Goal: Navigation & Orientation: Find specific page/section

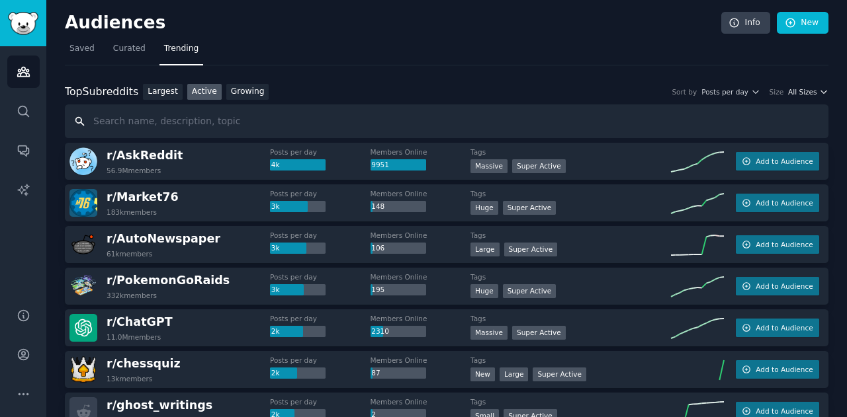
click at [804, 93] on span "All Sizes" at bounding box center [802, 91] width 28 height 9
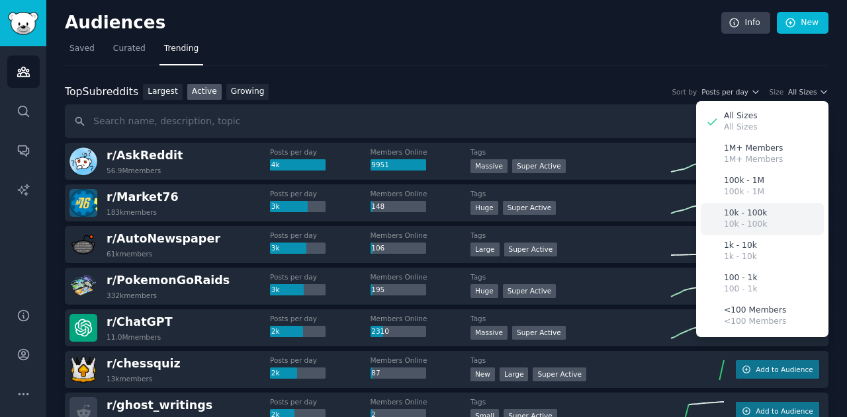
click at [765, 216] on div "10k - 100k 10k - 100k" at bounding box center [761, 219] width 123 height 32
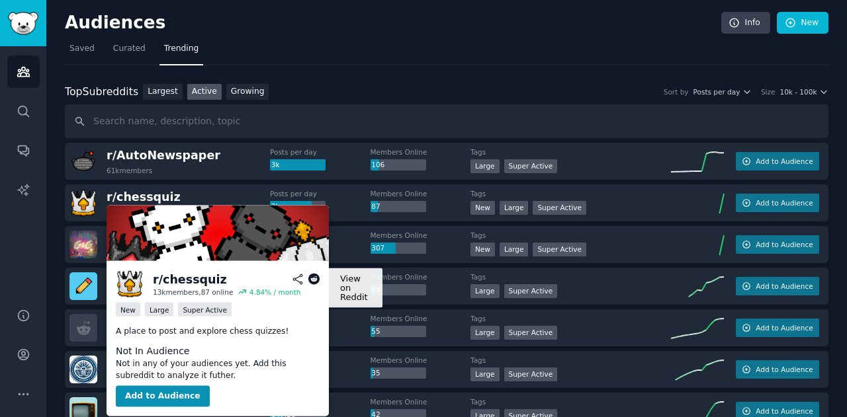
click at [315, 278] on icon at bounding box center [314, 280] width 12 height 12
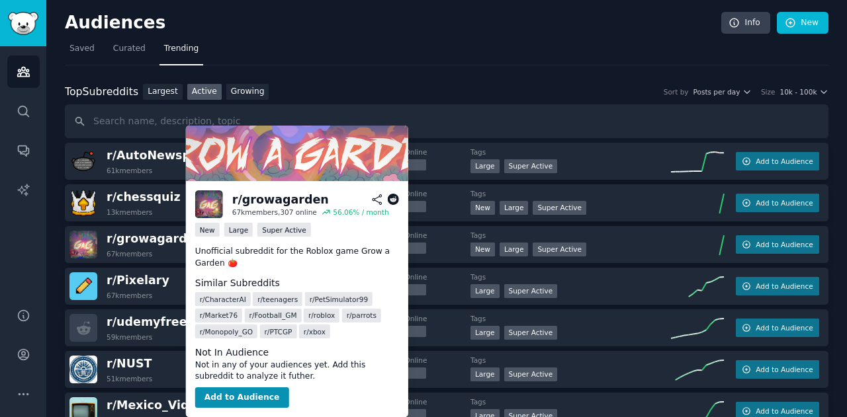
click at [392, 202] on icon at bounding box center [393, 200] width 12 height 12
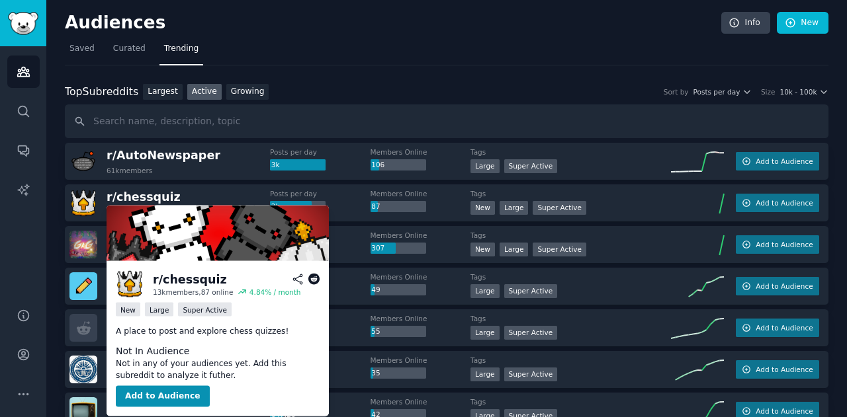
click at [314, 280] on icon at bounding box center [314, 280] width 12 height 12
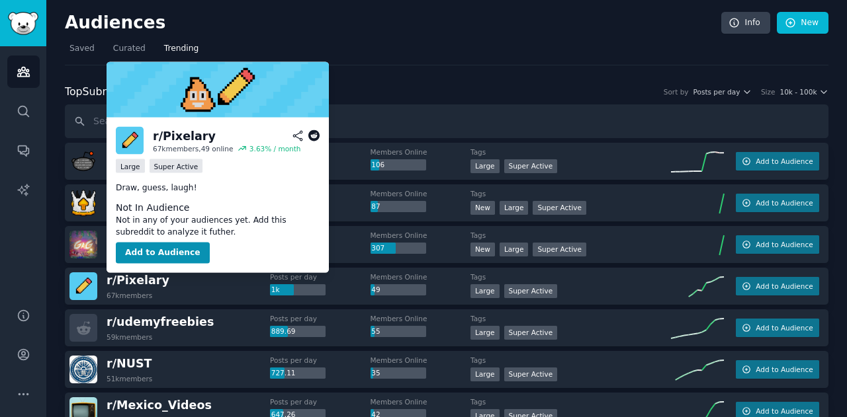
click at [314, 136] on icon at bounding box center [314, 136] width 12 height 12
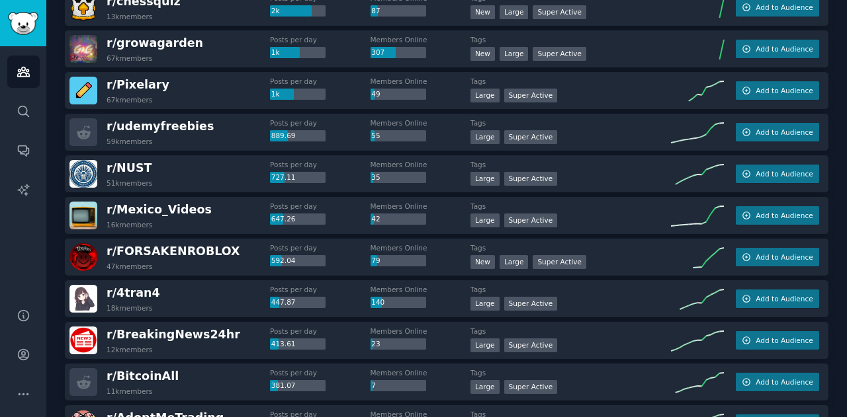
scroll to position [200, 0]
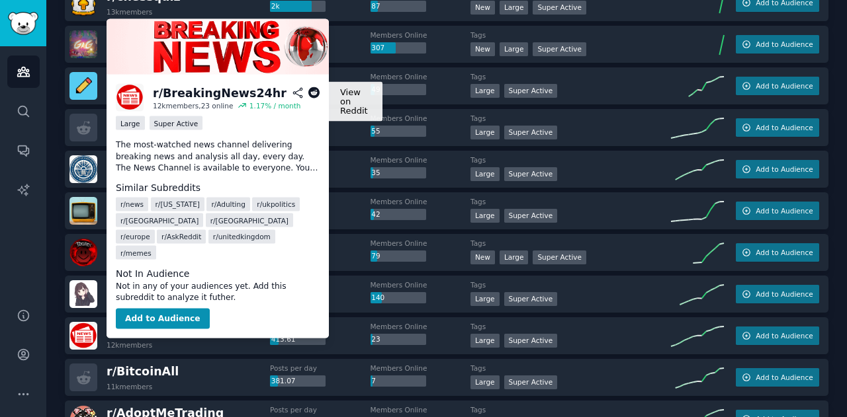
click at [313, 91] on icon at bounding box center [314, 93] width 12 height 12
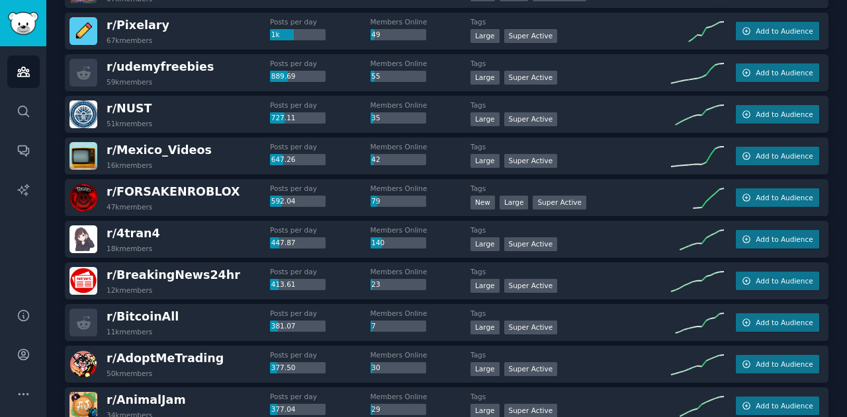
scroll to position [259, 0]
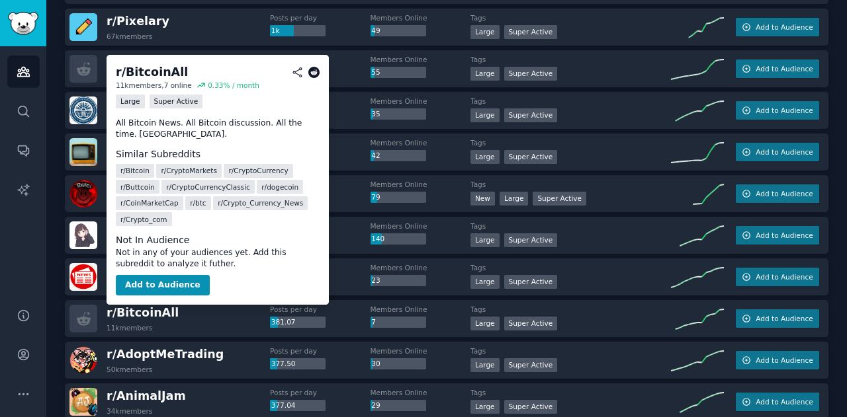
click at [312, 73] on icon at bounding box center [314, 73] width 12 height 12
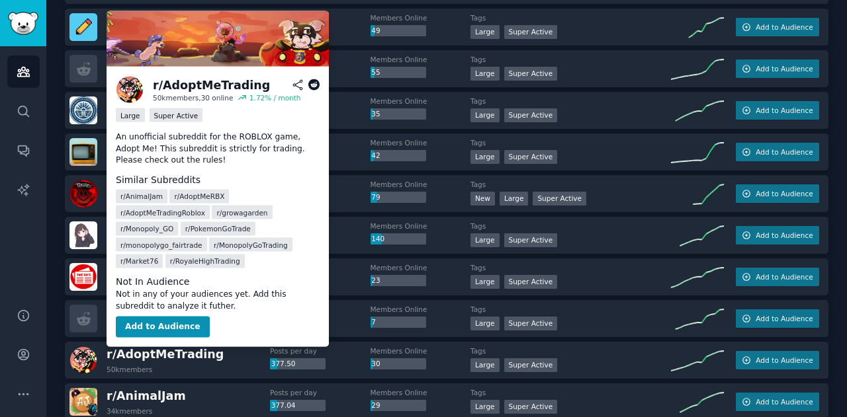
click at [314, 86] on icon at bounding box center [314, 85] width 12 height 12
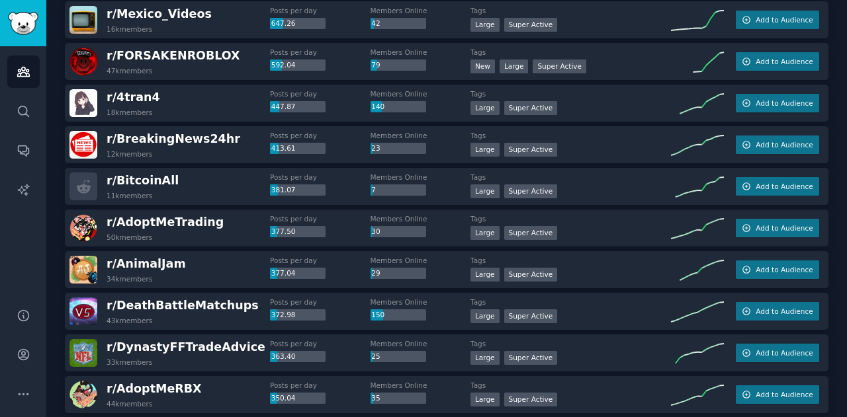
scroll to position [395, 0]
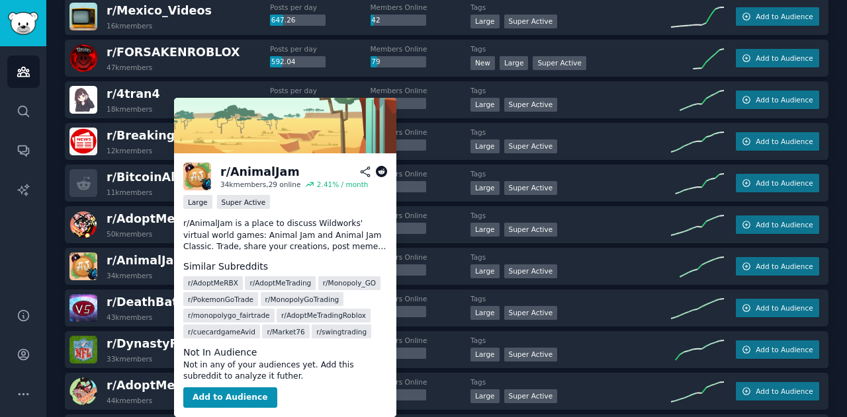
click at [382, 173] on icon at bounding box center [382, 172] width 12 height 12
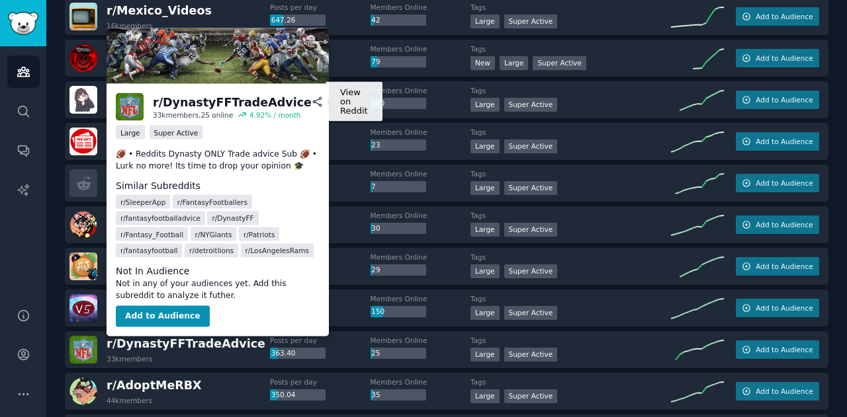
click at [327, 103] on icon at bounding box center [333, 103] width 12 height 12
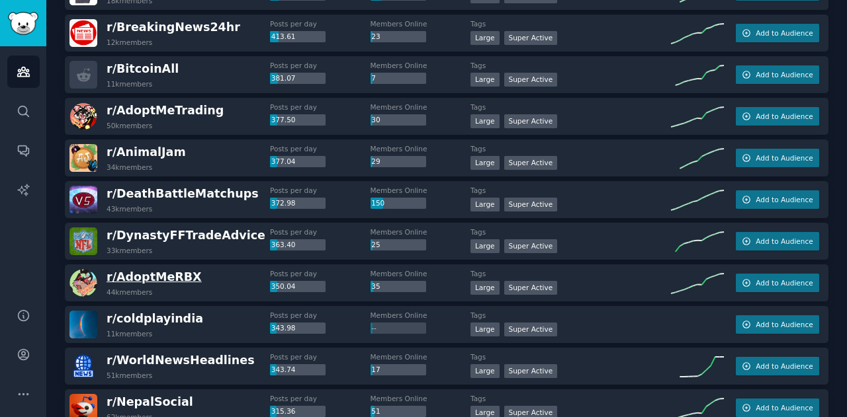
scroll to position [504, 0]
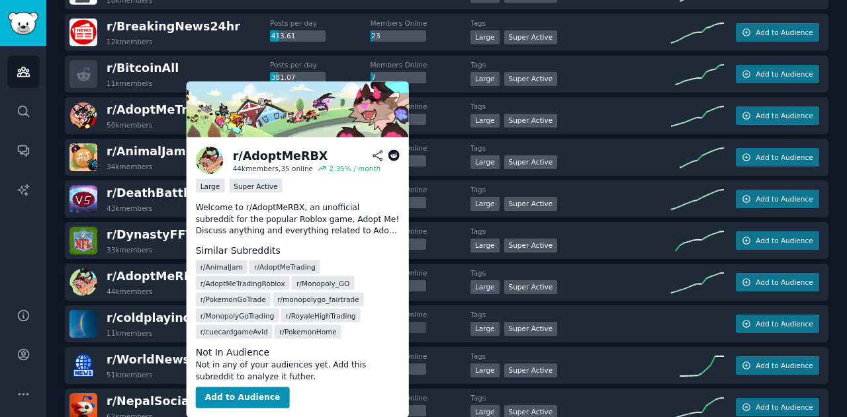
click at [394, 158] on icon at bounding box center [394, 156] width 12 height 12
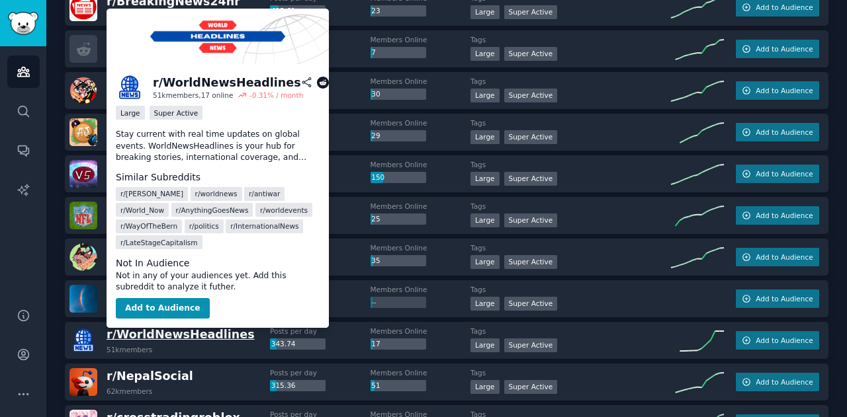
scroll to position [531, 0]
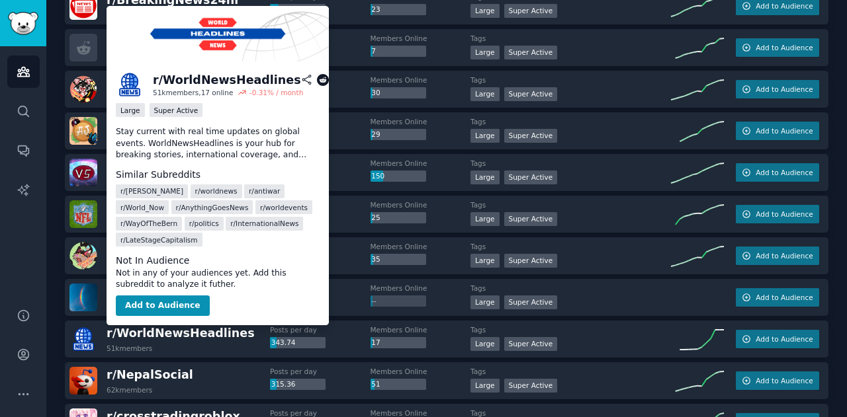
click at [317, 77] on icon at bounding box center [323, 80] width 12 height 12
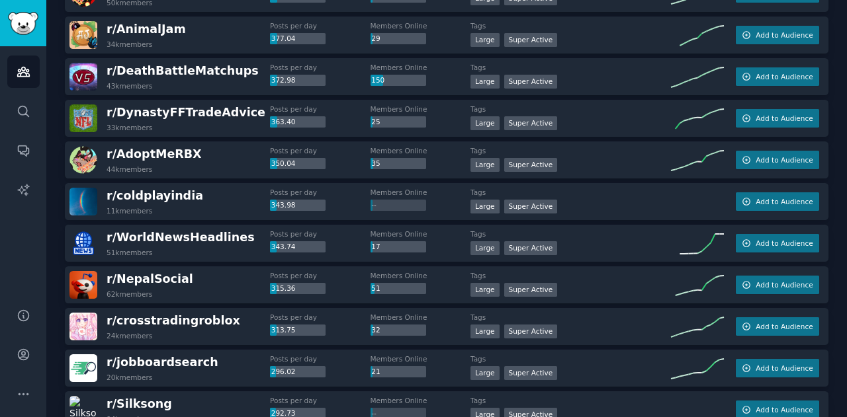
scroll to position [630, 0]
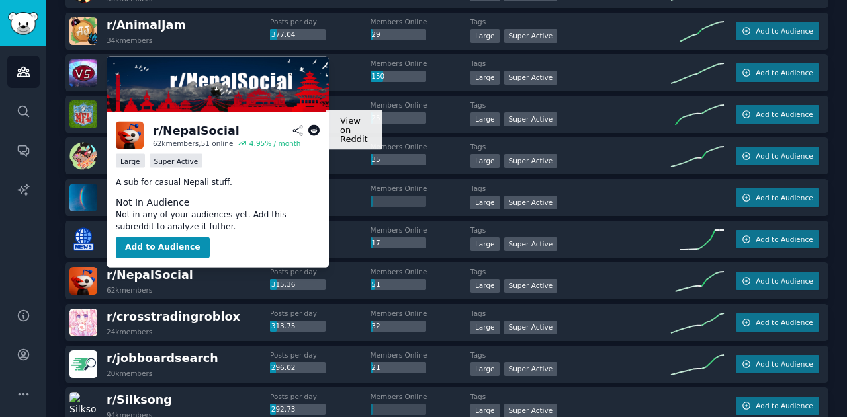
click at [313, 132] on icon at bounding box center [314, 131] width 12 height 12
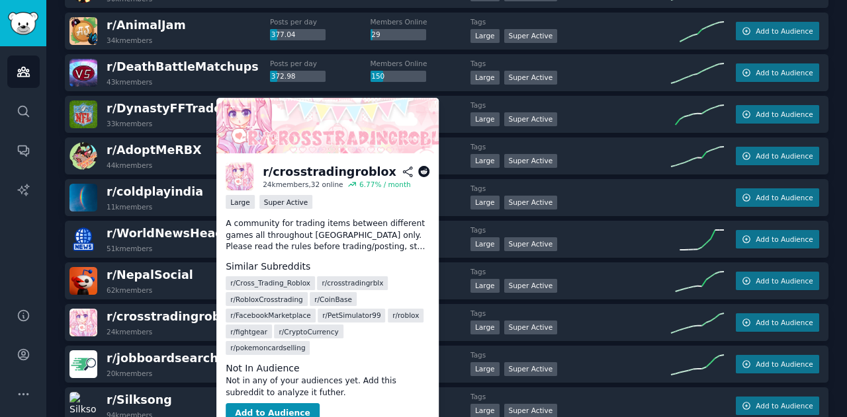
click at [421, 173] on icon at bounding box center [424, 172] width 12 height 12
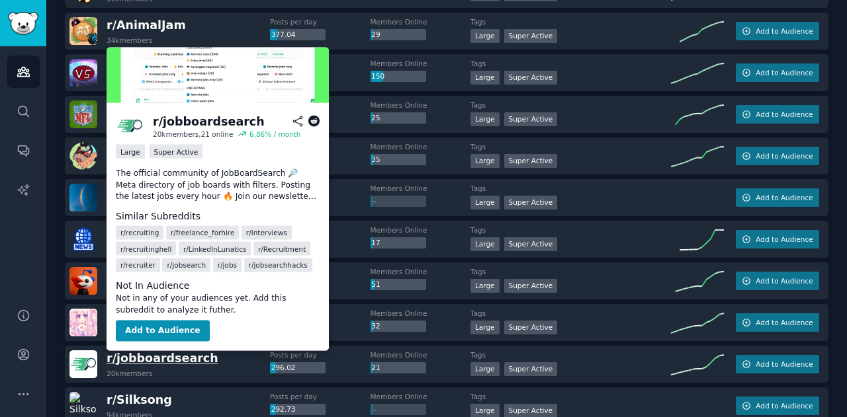
click at [168, 358] on span "r/ jobboardsearch" at bounding box center [162, 358] width 112 height 13
click at [315, 119] on icon at bounding box center [314, 122] width 12 height 12
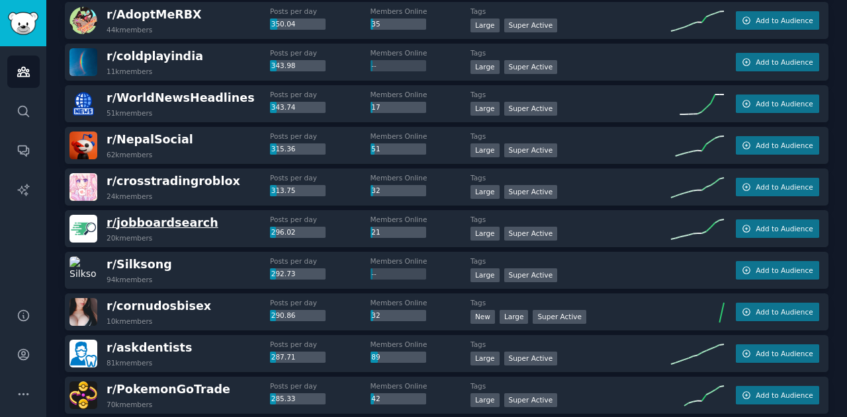
scroll to position [771, 0]
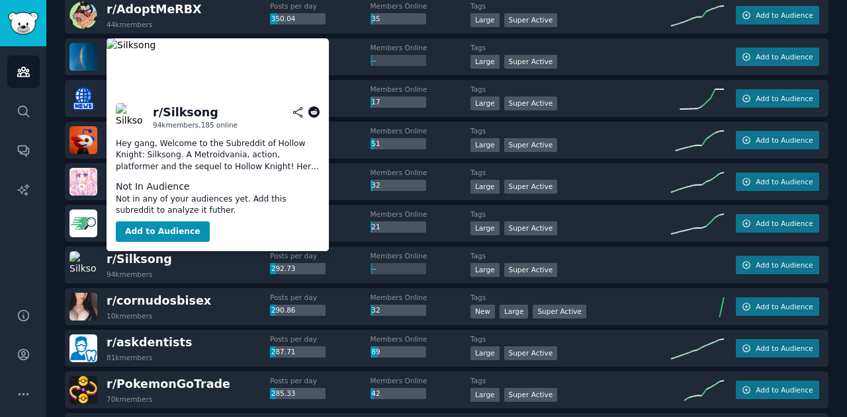
click at [314, 112] on icon at bounding box center [314, 112] width 12 height 12
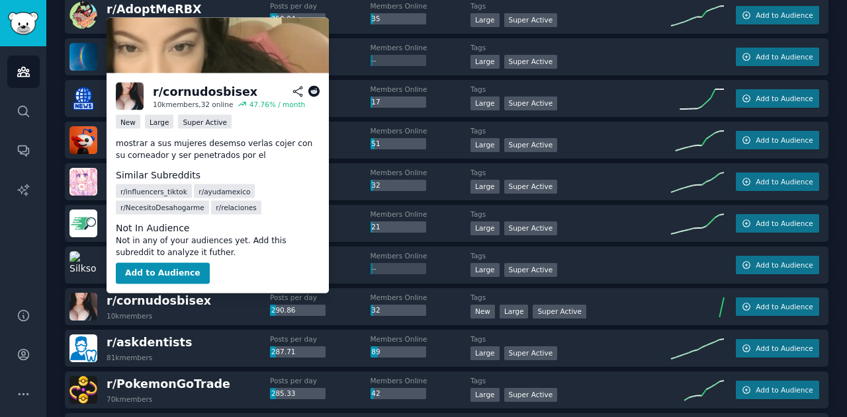
click at [314, 91] on icon at bounding box center [314, 92] width 12 height 12
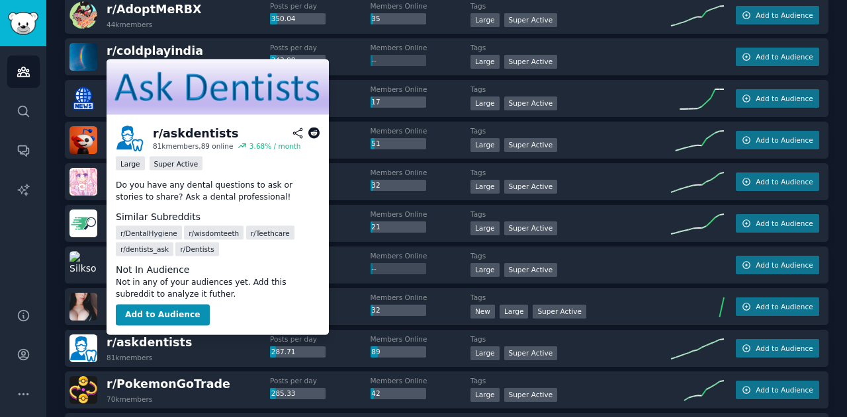
click at [312, 132] on icon at bounding box center [314, 134] width 12 height 12
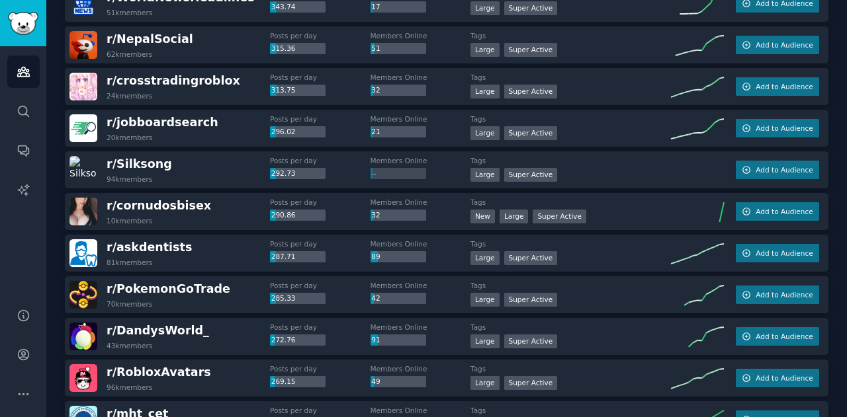
scroll to position [894, 0]
